Goal: Navigation & Orientation: Find specific page/section

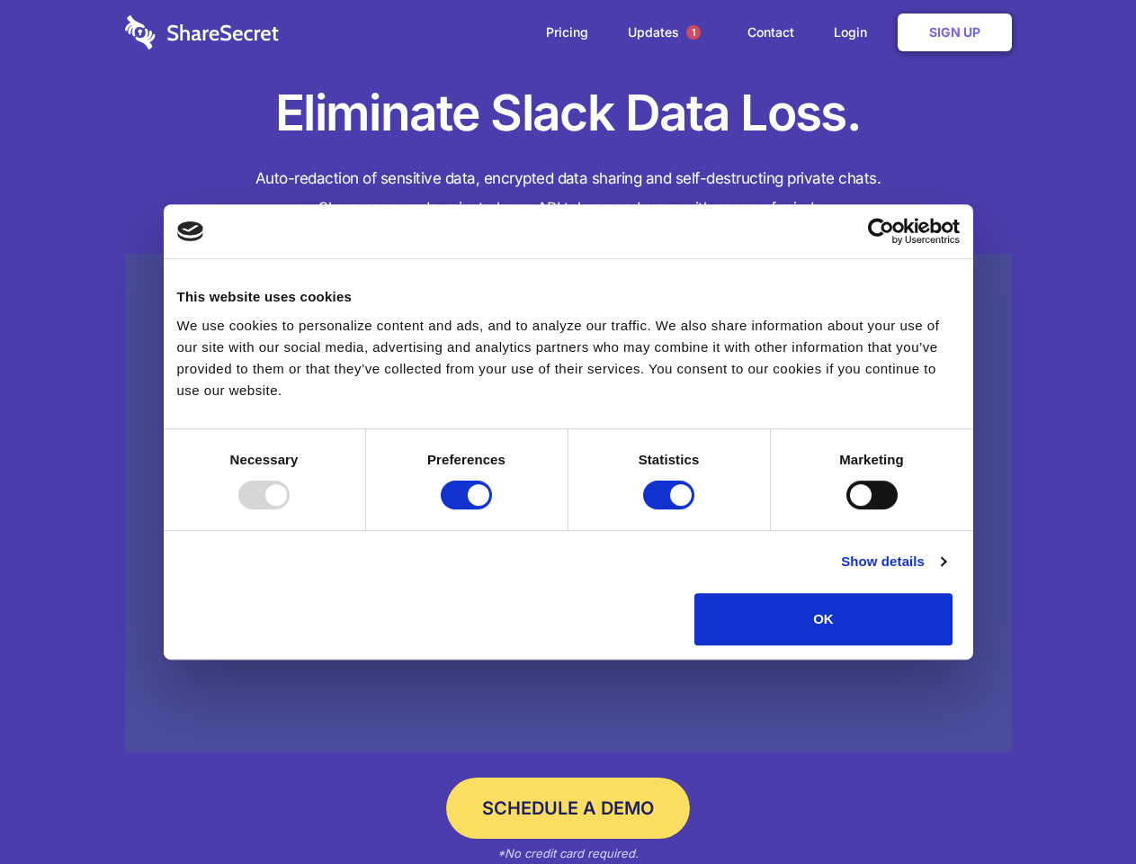
click at [290, 509] on div at bounding box center [263, 494] width 51 height 29
click at [492, 509] on input "Preferences" at bounding box center [466, 494] width 51 height 29
checkbox input "false"
click at [671, 509] on input "Statistics" at bounding box center [668, 494] width 51 height 29
checkbox input "false"
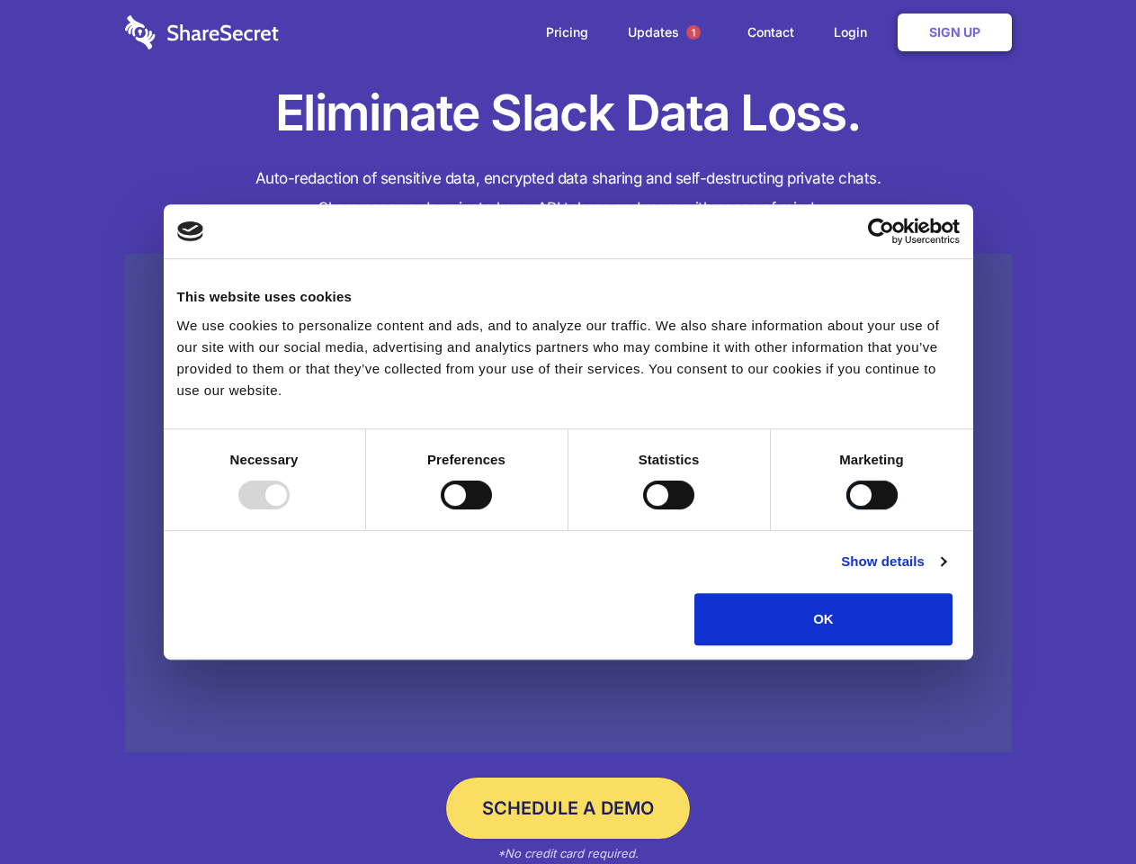
click at [847, 509] on input "Marketing" at bounding box center [872, 494] width 51 height 29
checkbox input "true"
click at [946, 572] on link "Show details" at bounding box center [893, 562] width 104 height 22
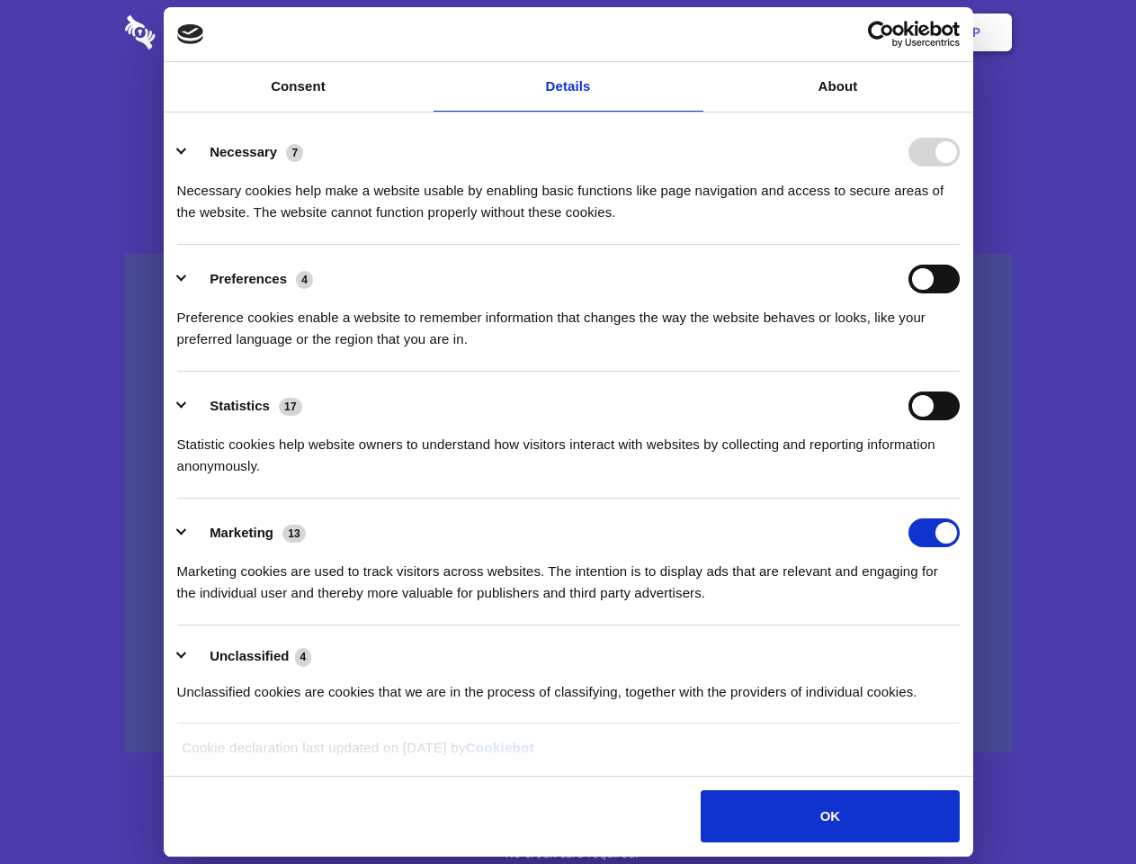
click at [960, 245] on li "Necessary 7 Necessary cookies help make a website usable by enabling basic func…" at bounding box center [568, 181] width 783 height 127
click at [693, 32] on span "1" at bounding box center [694, 32] width 14 height 14
